Goal: Navigation & Orientation: Find specific page/section

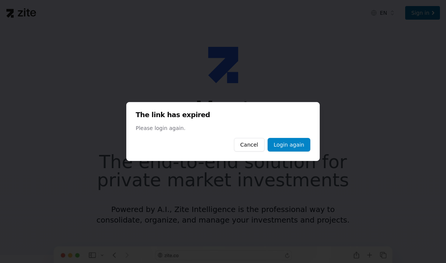
click at [301, 140] on link "Login again" at bounding box center [289, 145] width 43 height 14
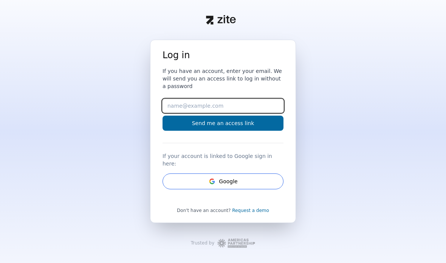
click at [264, 113] on input "Email" at bounding box center [223, 106] width 121 height 14
type input "[EMAIL_ADDRESS][DOMAIN_NAME]"
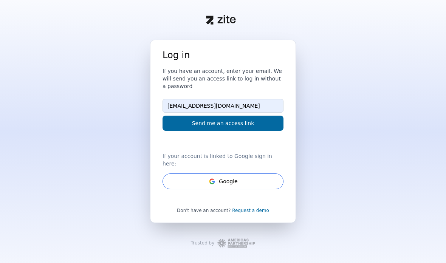
click at [244, 131] on button "Send me an access link" at bounding box center [223, 123] width 121 height 15
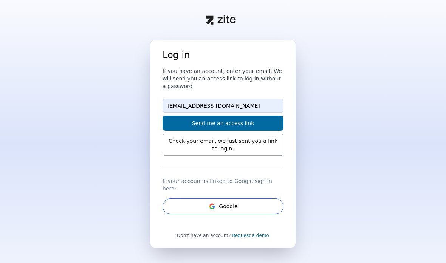
click at [259, 126] on button "Send me an access link" at bounding box center [223, 123] width 121 height 15
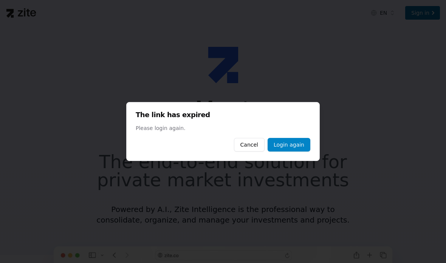
click at [295, 146] on link "Login again" at bounding box center [289, 145] width 43 height 14
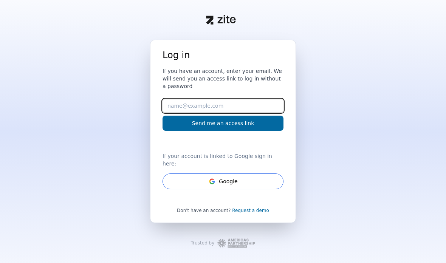
click at [247, 113] on input "Email" at bounding box center [223, 106] width 121 height 14
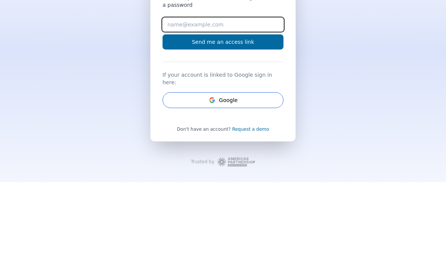
type input "[EMAIL_ADDRESS][DOMAIN_NAME]"
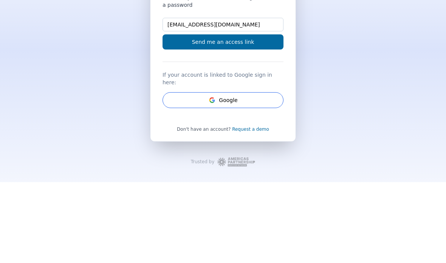
scroll to position [30, 0]
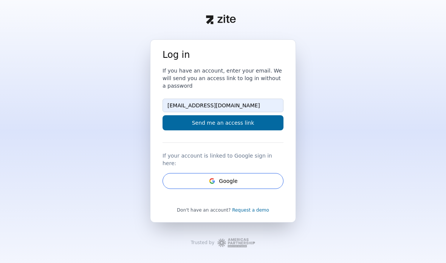
click at [250, 115] on button "Send me an access link" at bounding box center [223, 122] width 121 height 15
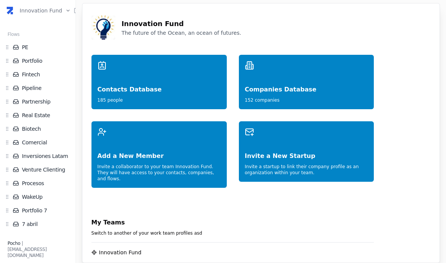
scroll to position [72, 0]
click at [38, 197] on link "WakeUp" at bounding box center [42, 198] width 58 height 8
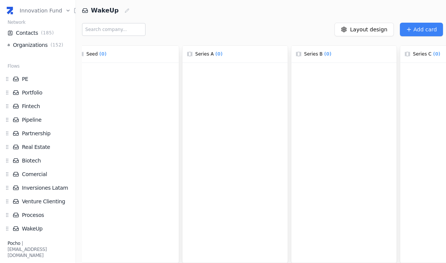
click at [327, 212] on div at bounding box center [344, 171] width 105 height 217
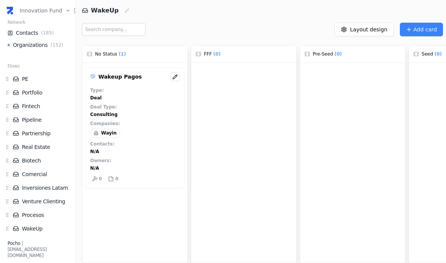
click at [42, 137] on link "Partnership" at bounding box center [42, 134] width 58 height 8
click at [43, 137] on li "Partnership" at bounding box center [38, 133] width 67 height 11
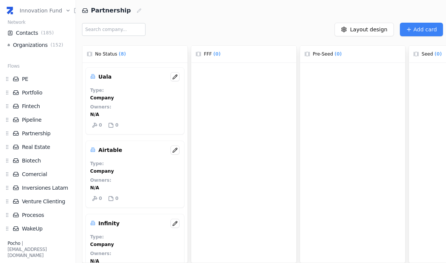
click at [25, 104] on link "Fintech" at bounding box center [42, 107] width 58 height 8
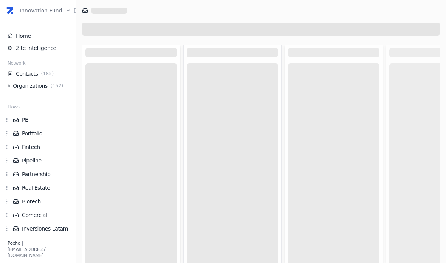
click at [30, 86] on link "Organizations ( 152 )" at bounding box center [38, 86] width 61 height 8
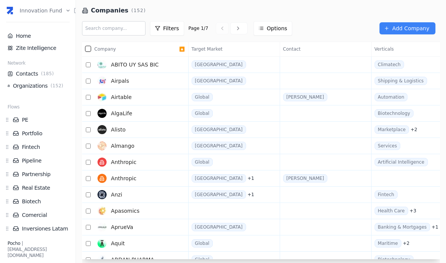
click at [19, 72] on link "Contacts ( 185 )" at bounding box center [38, 74] width 61 height 8
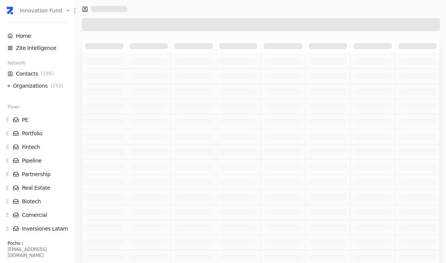
click at [75, 11] on icon at bounding box center [77, 11] width 6 height 6
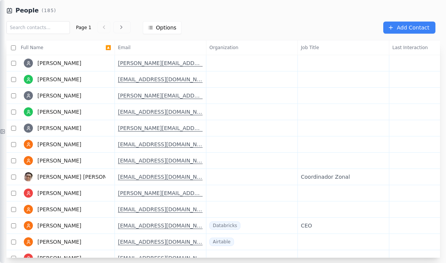
click at [4, 8] on button at bounding box center [2, 131] width 5 height 263
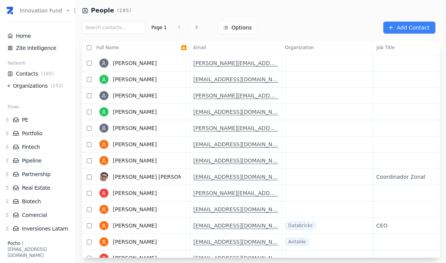
scroll to position [0, 0]
click at [18, 39] on link "Home" at bounding box center [38, 36] width 61 height 8
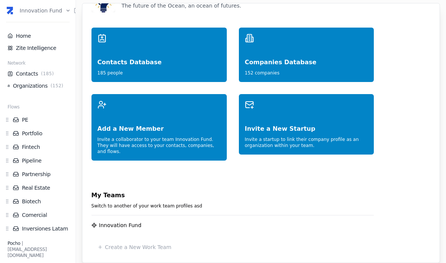
scroll to position [9, 0]
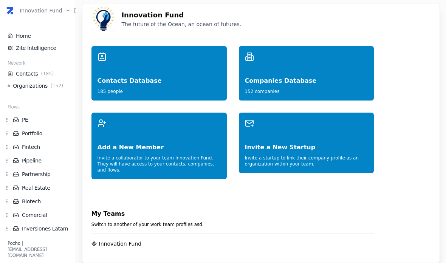
click at [309, 139] on div "Invite a New Startup" at bounding box center [306, 140] width 123 height 24
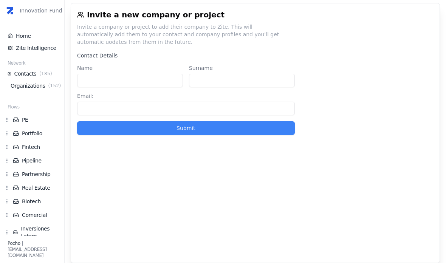
click at [16, 35] on link "Home" at bounding box center [32, 36] width 49 height 8
